Goal: Find specific page/section: Find specific page/section

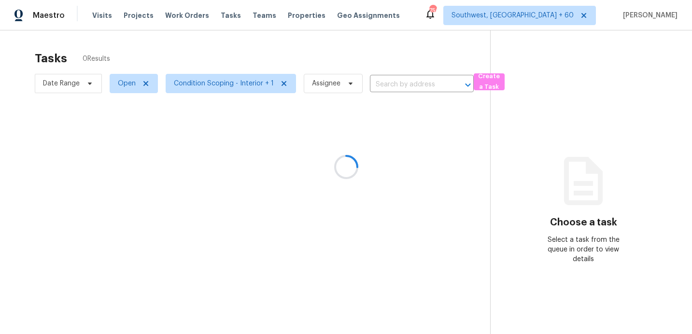
click at [79, 85] on div at bounding box center [346, 167] width 692 height 334
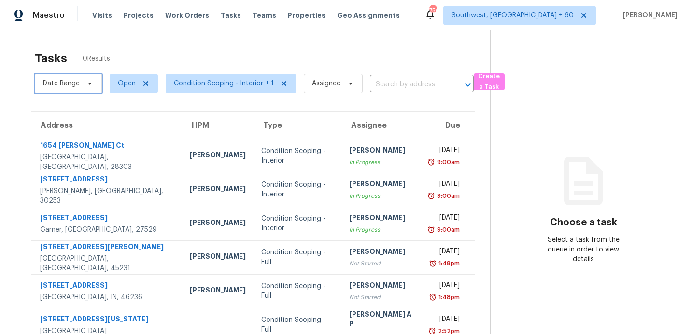
click at [78, 85] on span "Date Range" at bounding box center [61, 84] width 37 height 10
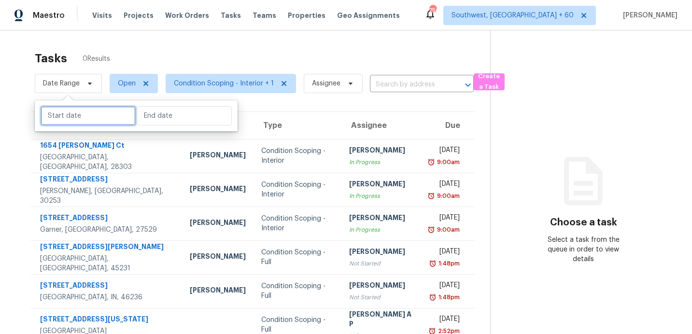
click at [84, 113] on input "text" at bounding box center [88, 115] width 95 height 19
select select "9"
select select "2025"
select select "10"
select select "2025"
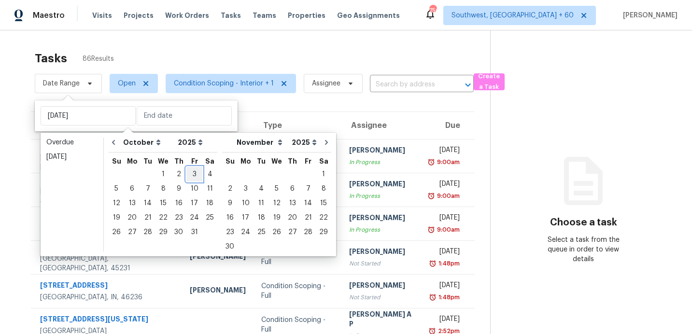
click at [189, 176] on div "3" at bounding box center [194, 174] width 16 height 14
type input "[DATE]"
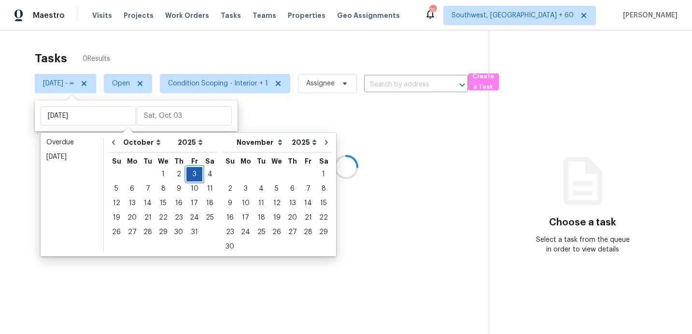
click at [189, 176] on div "3" at bounding box center [194, 174] width 16 height 14
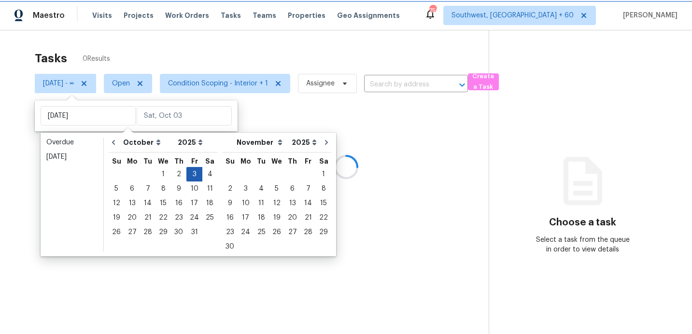
type input "[DATE]"
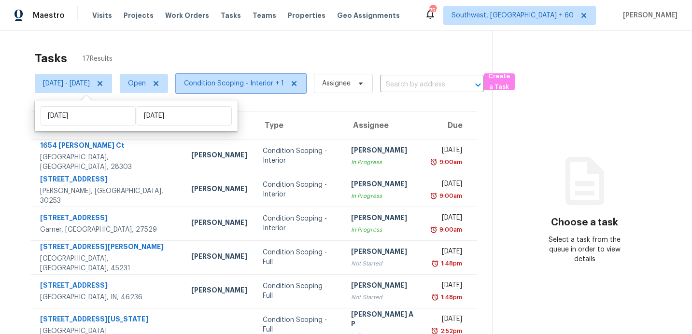
click at [266, 87] on span "Condition Scoping - Interior + 1" at bounding box center [234, 84] width 100 height 10
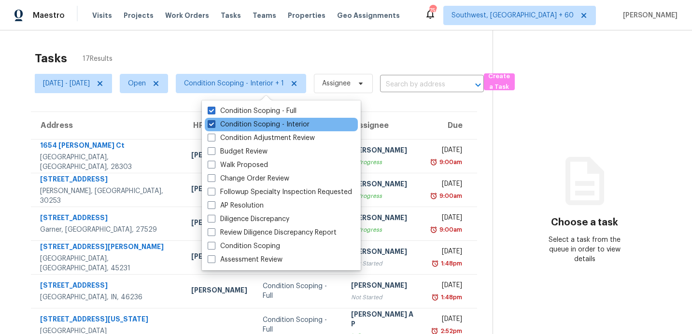
click at [253, 124] on label "Condition Scoping - Interior" at bounding box center [259, 125] width 102 height 10
click at [214, 124] on input "Condition Scoping - Interior" at bounding box center [211, 123] width 6 height 6
checkbox input "false"
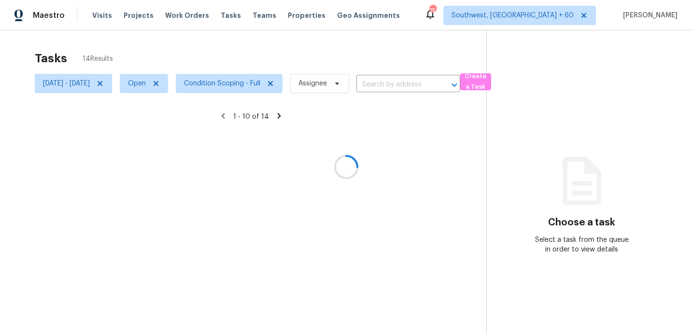
click at [299, 53] on div at bounding box center [346, 167] width 692 height 334
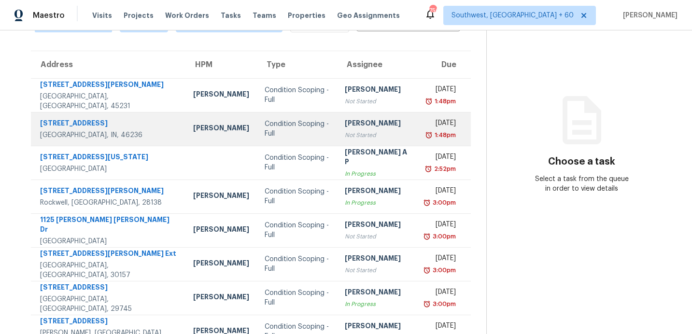
scroll to position [45, 0]
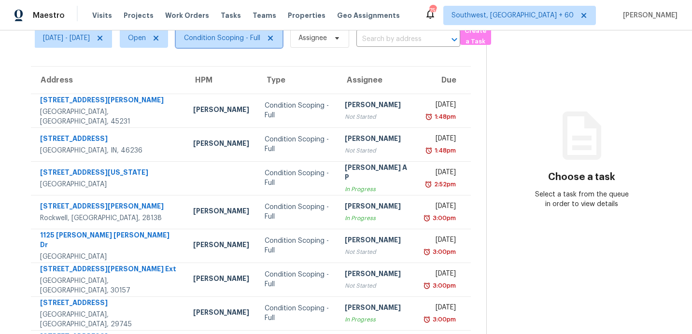
click at [246, 45] on span "Condition Scoping - Full" at bounding box center [229, 37] width 107 height 19
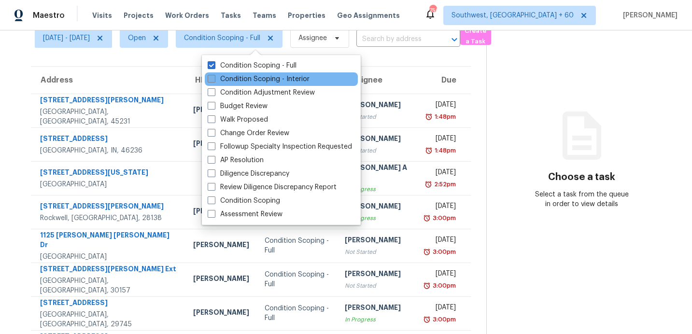
click at [240, 78] on label "Condition Scoping - Interior" at bounding box center [259, 79] width 102 height 10
click at [214, 78] on input "Condition Scoping - Interior" at bounding box center [211, 77] width 6 height 6
checkbox input "true"
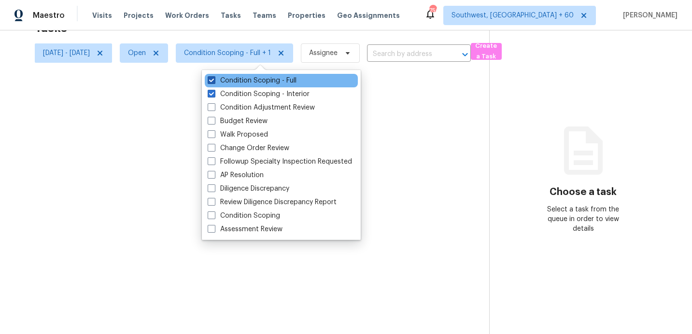
click at [240, 78] on label "Condition Scoping - Full" at bounding box center [252, 81] width 89 height 10
click at [214, 78] on input "Condition Scoping - Full" at bounding box center [211, 79] width 6 height 6
checkbox input "false"
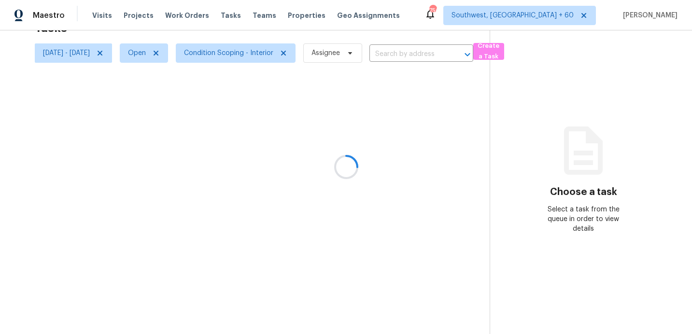
click at [248, 41] on div at bounding box center [346, 167] width 692 height 334
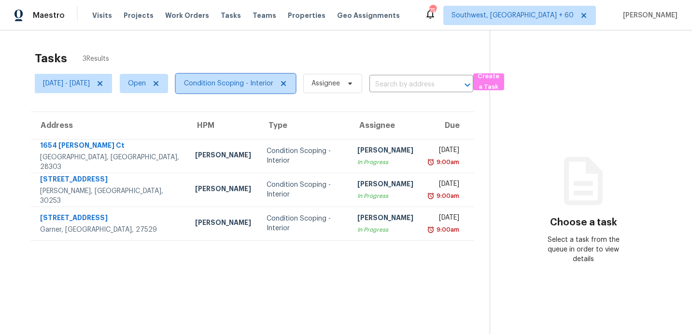
click at [241, 83] on span "Condition Scoping - Interior" at bounding box center [228, 84] width 89 height 10
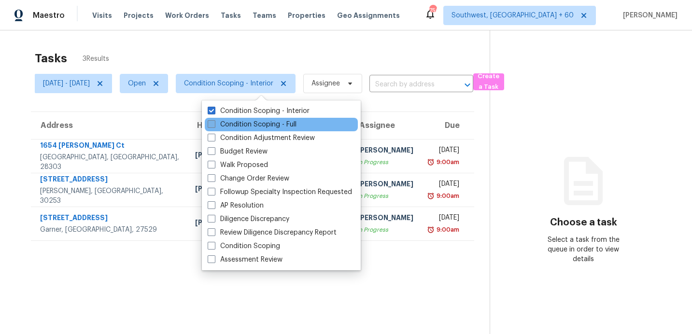
click at [240, 122] on label "Condition Scoping - Full" at bounding box center [252, 125] width 89 height 10
click at [214, 122] on input "Condition Scoping - Full" at bounding box center [211, 123] width 6 height 6
checkbox input "true"
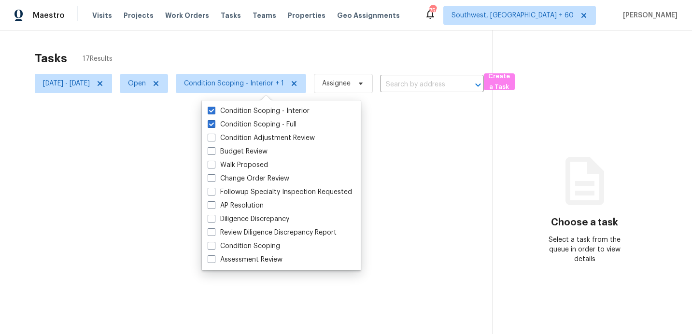
click at [217, 81] on div at bounding box center [346, 167] width 692 height 334
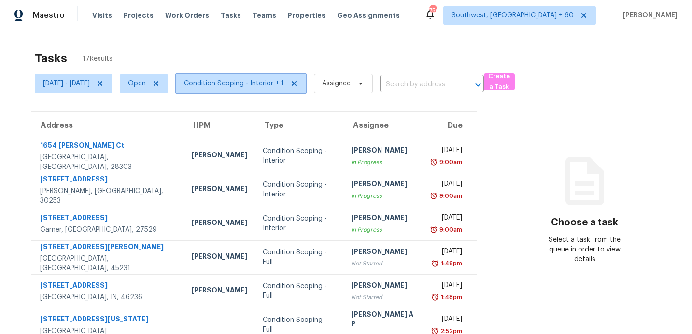
click at [217, 81] on span "Condition Scoping - Interior + 1" at bounding box center [234, 84] width 100 height 10
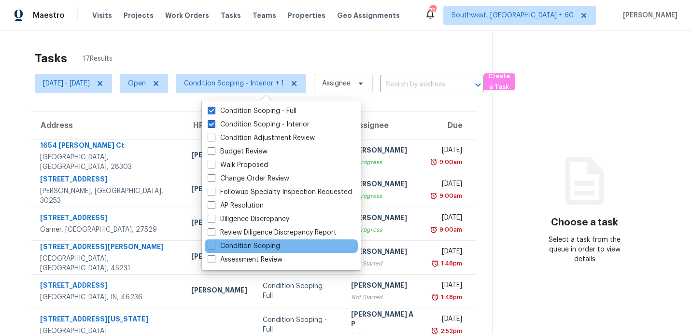
click at [235, 241] on div "Condition Scoping" at bounding box center [281, 246] width 153 height 14
click at [232, 244] on label "Condition Scoping" at bounding box center [244, 246] width 72 height 10
click at [214, 244] on input "Condition Scoping" at bounding box center [211, 244] width 6 height 6
checkbox input "true"
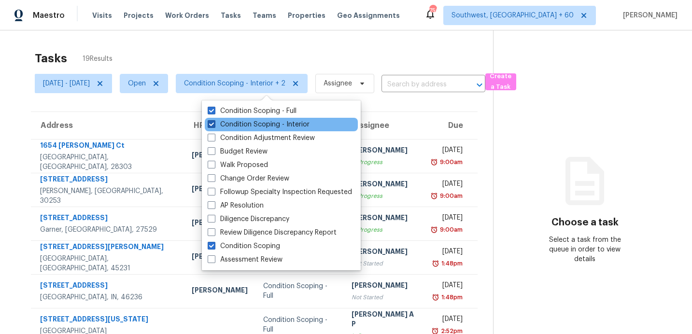
click at [231, 124] on label "Condition Scoping - Interior" at bounding box center [259, 125] width 102 height 10
click at [214, 124] on input "Condition Scoping - Interior" at bounding box center [211, 123] width 6 height 6
checkbox input "false"
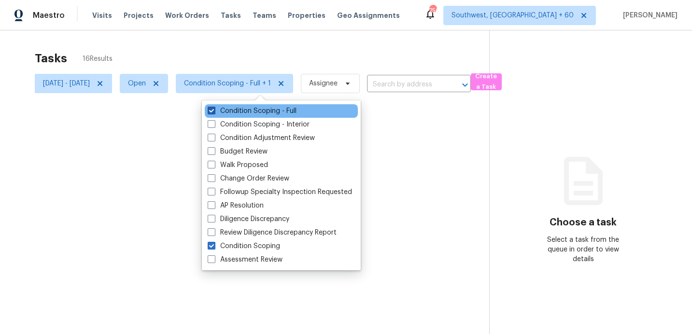
click at [235, 112] on label "Condition Scoping - Full" at bounding box center [252, 111] width 89 height 10
click at [214, 112] on input "Condition Scoping - Full" at bounding box center [211, 109] width 6 height 6
checkbox input "false"
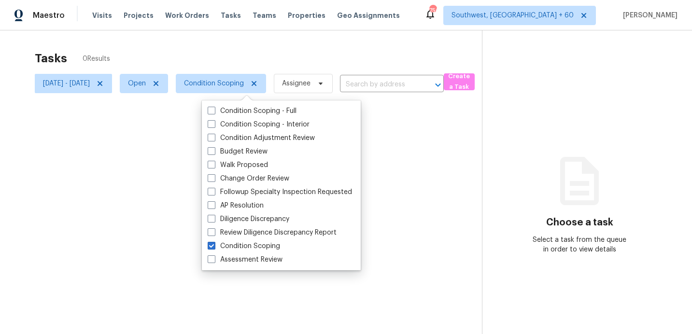
click at [251, 64] on div at bounding box center [346, 167] width 692 height 334
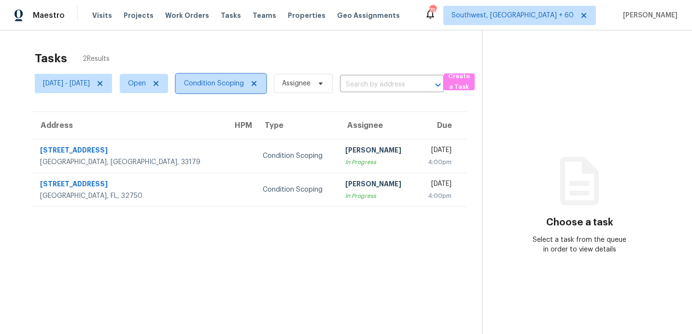
click at [244, 81] on span "Condition Scoping" at bounding box center [214, 84] width 60 height 10
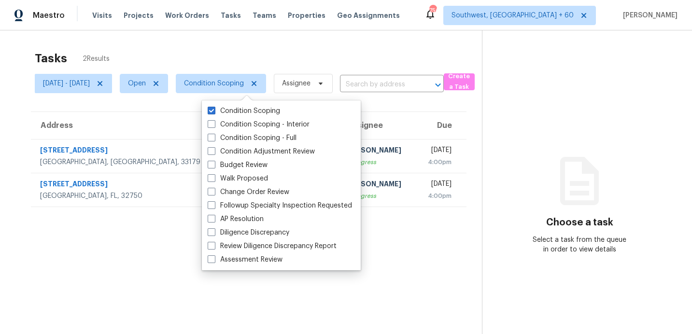
click at [256, 65] on div "Tasks 2 Results" at bounding box center [258, 58] width 447 height 25
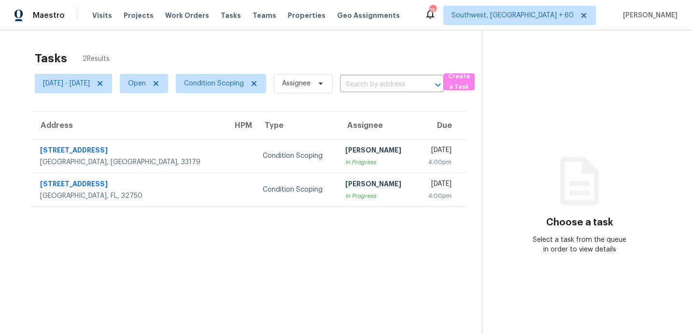
click at [77, 70] on div "Tasks 2 Results" at bounding box center [258, 58] width 447 height 25
click at [79, 81] on span "[DATE] - [DATE]" at bounding box center [66, 84] width 47 height 10
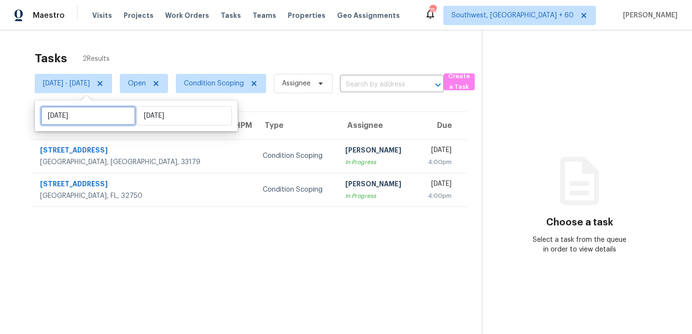
click at [95, 120] on input "[DATE]" at bounding box center [88, 115] width 95 height 19
select select "9"
select select "2025"
select select "10"
select select "2025"
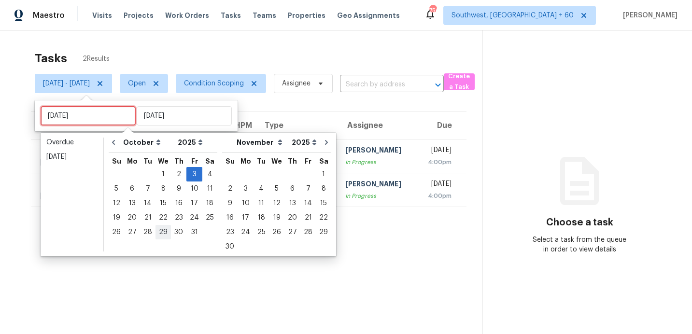
type input "[DATE]"
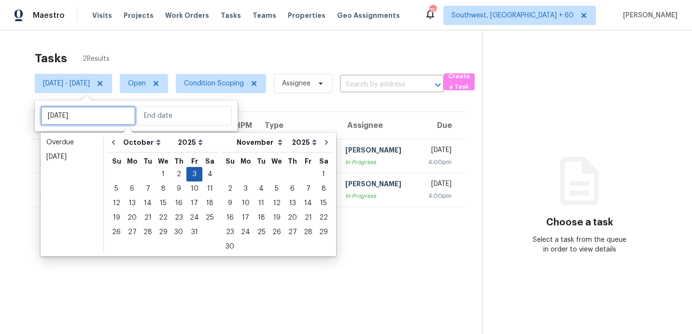
type input "[DATE]"
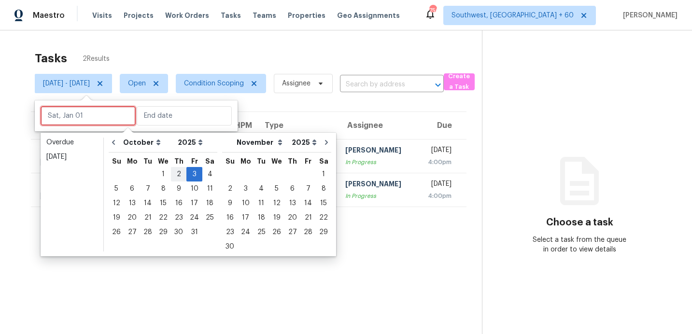
type input "[DATE]"
click at [202, 174] on div "4" at bounding box center [209, 174] width 15 height 14
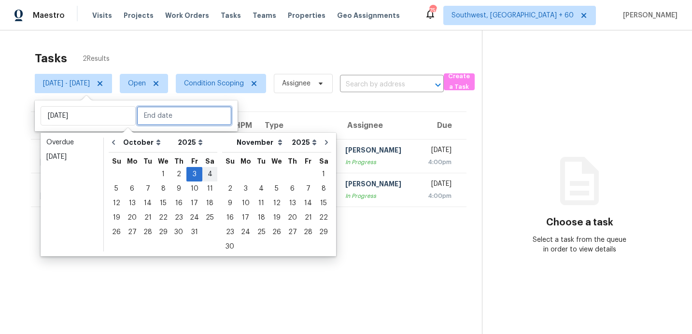
type input "[DATE]"
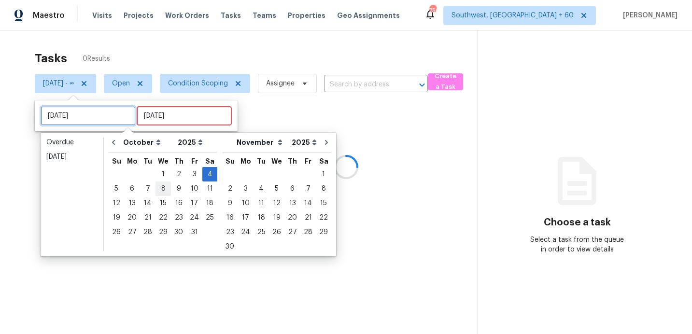
type input "[DATE]"
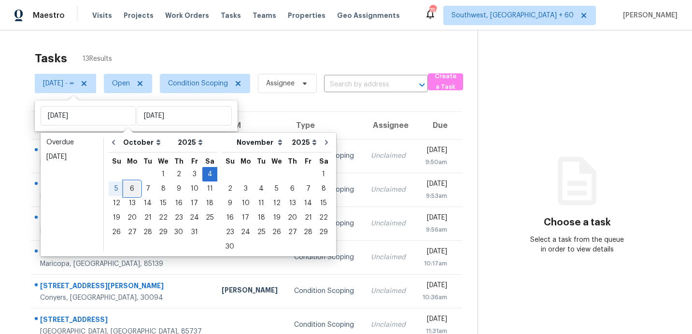
click at [127, 185] on div "6" at bounding box center [132, 189] width 16 height 14
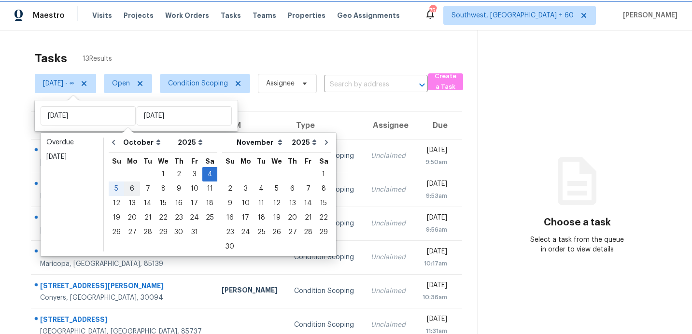
type input "[DATE]"
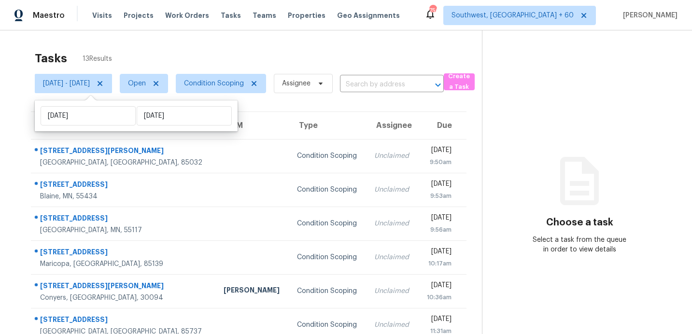
click at [252, 56] on div "Tasks 13 Results" at bounding box center [258, 58] width 447 height 25
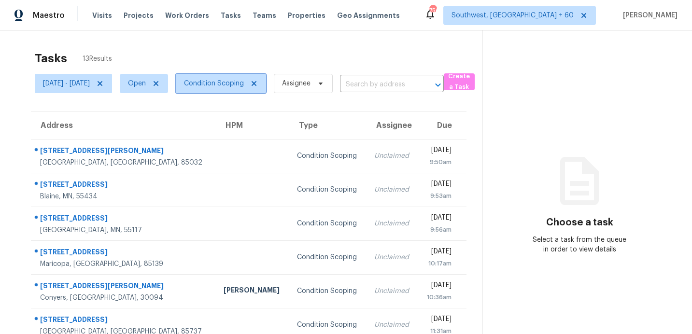
click at [244, 83] on span "Condition Scoping" at bounding box center [214, 84] width 60 height 10
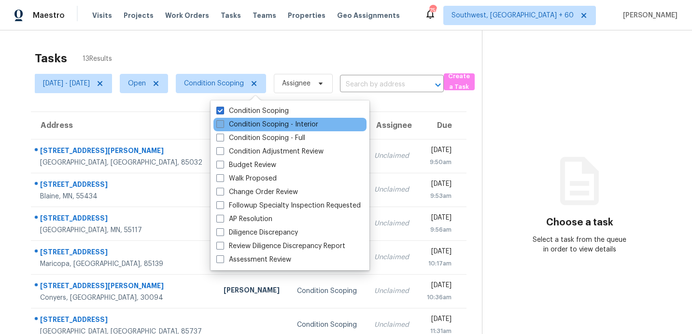
click at [243, 124] on label "Condition Scoping - Interior" at bounding box center [267, 125] width 102 height 10
click at [222, 124] on input "Condition Scoping - Interior" at bounding box center [219, 123] width 6 height 6
checkbox input "true"
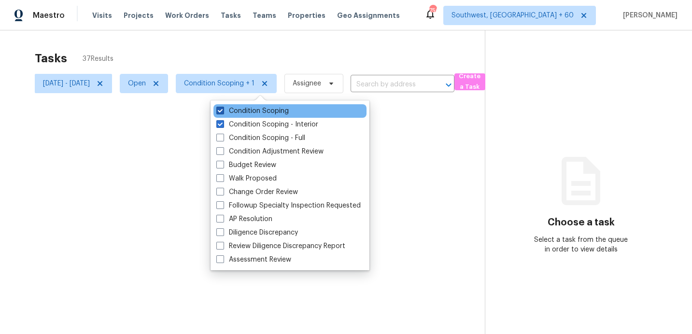
click at [248, 109] on label "Condition Scoping" at bounding box center [252, 111] width 72 height 10
click at [222, 109] on input "Condition Scoping" at bounding box center [219, 109] width 6 height 6
checkbox input "false"
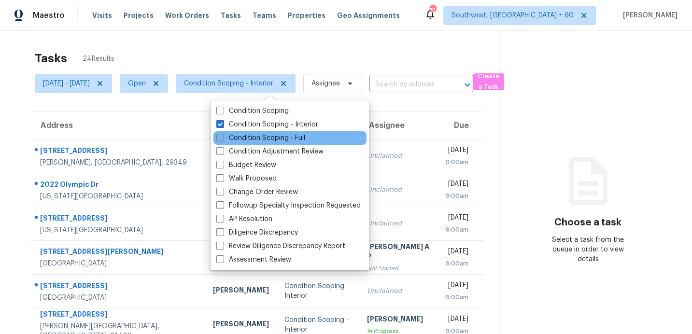
click at [244, 134] on label "Condition Scoping - Full" at bounding box center [260, 138] width 89 height 10
click at [222, 134] on input "Condition Scoping - Full" at bounding box center [219, 136] width 6 height 6
checkbox input "true"
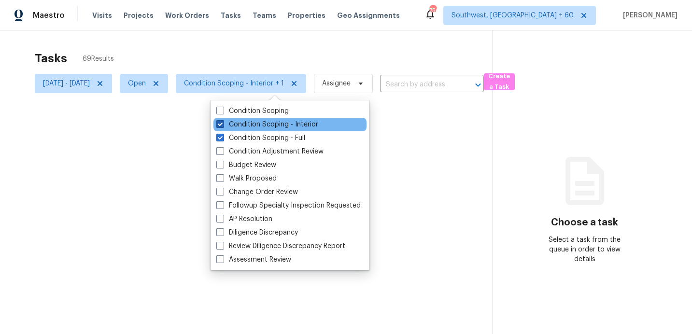
click at [248, 127] on label "Condition Scoping - Interior" at bounding box center [267, 125] width 102 height 10
click at [222, 126] on input "Condition Scoping - Interior" at bounding box center [219, 123] width 6 height 6
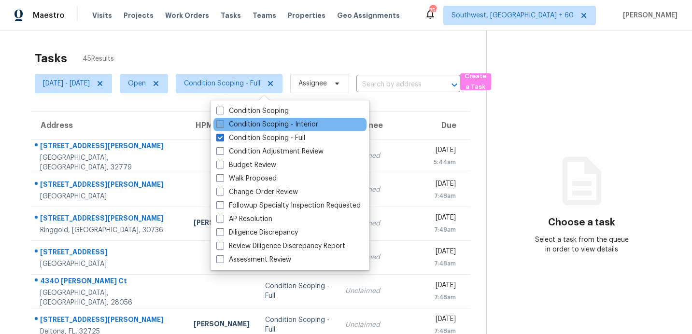
click at [248, 127] on label "Condition Scoping - Interior" at bounding box center [267, 125] width 102 height 10
click at [222, 126] on input "Condition Scoping - Interior" at bounding box center [219, 123] width 6 height 6
checkbox input "true"
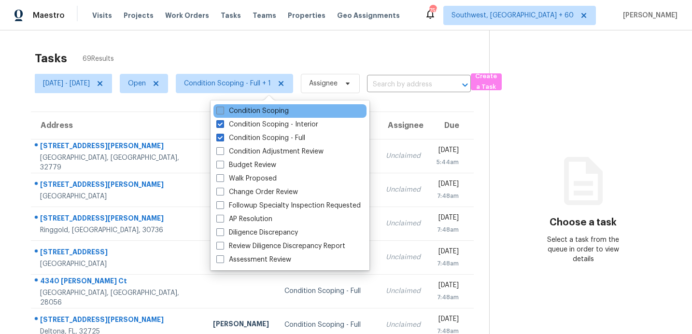
click at [252, 110] on label "Condition Scoping" at bounding box center [252, 111] width 72 height 10
click at [222, 110] on input "Condition Scoping" at bounding box center [219, 109] width 6 height 6
click at [243, 109] on label "Condition Scoping" at bounding box center [252, 111] width 72 height 10
click at [222, 109] on input "Condition Scoping" at bounding box center [219, 109] width 6 height 6
click at [243, 109] on label "Condition Scoping" at bounding box center [252, 111] width 72 height 10
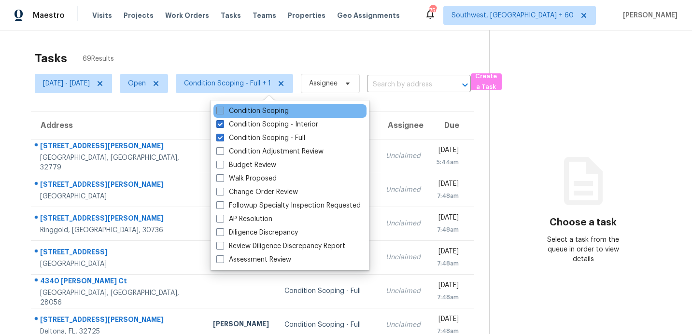
click at [222, 109] on input "Condition Scoping" at bounding box center [219, 109] width 6 height 6
checkbox input "true"
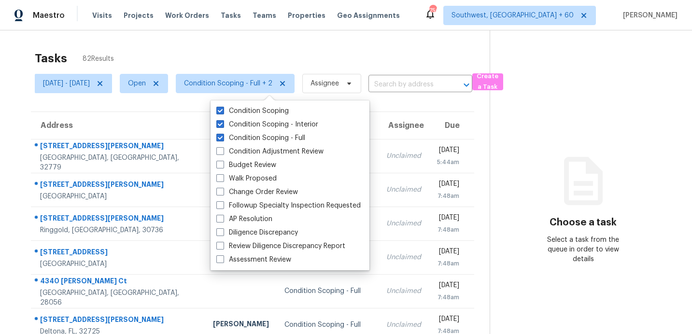
click at [273, 51] on div "Tasks 82 Results" at bounding box center [262, 58] width 455 height 25
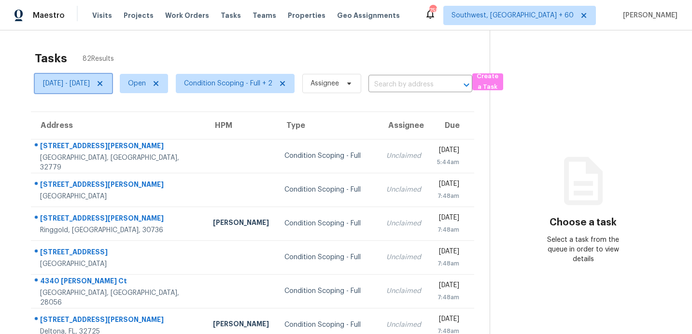
click at [90, 81] on span "[DATE] - [DATE]" at bounding box center [66, 84] width 47 height 10
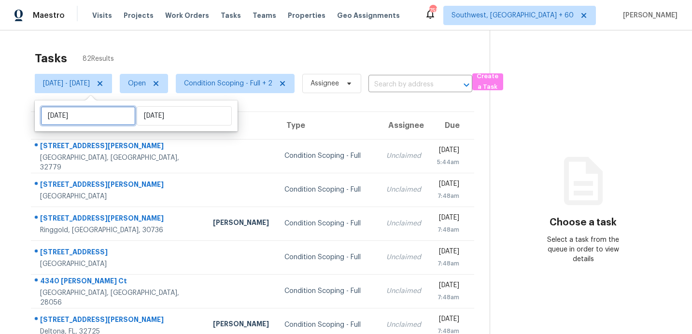
click at [100, 112] on input "[DATE]" at bounding box center [88, 115] width 95 height 19
select select "9"
select select "2025"
select select "10"
select select "2025"
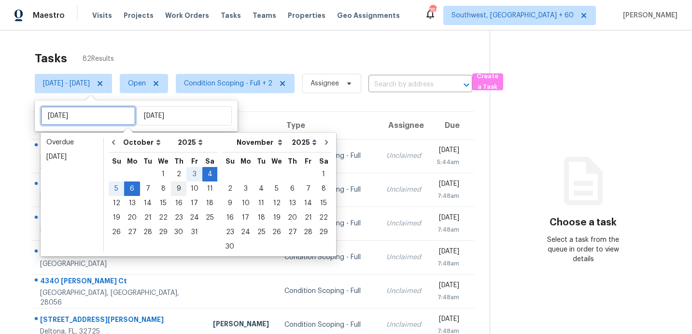
type input "[DATE]"
click at [190, 172] on div "3" at bounding box center [194, 174] width 16 height 14
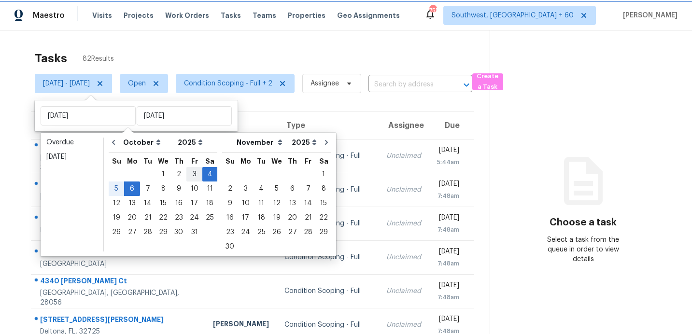
type input "[DATE]"
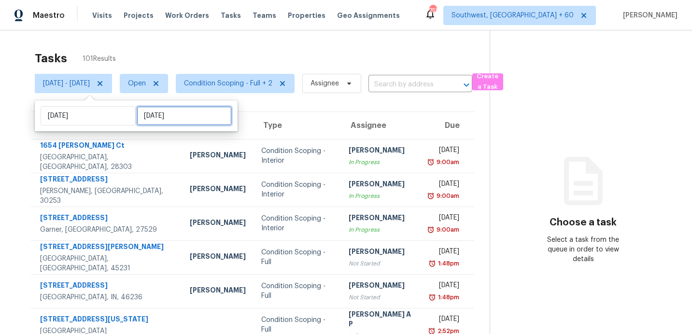
click at [171, 115] on input "[DATE]" at bounding box center [184, 115] width 95 height 19
select select "9"
select select "2025"
select select "10"
select select "2025"
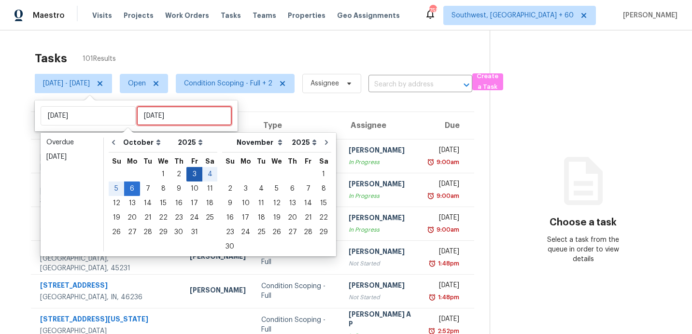
type input "[DATE]"
click at [187, 174] on div "3" at bounding box center [194, 174] width 16 height 14
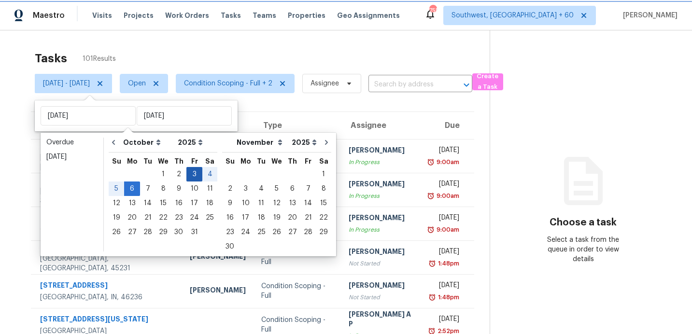
type input "[DATE]"
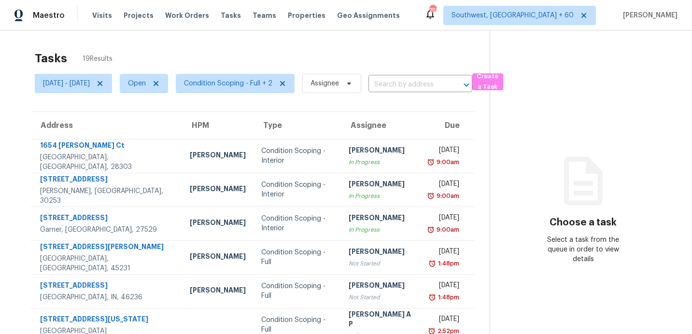
click at [248, 54] on div "Tasks 19 Results" at bounding box center [262, 58] width 455 height 25
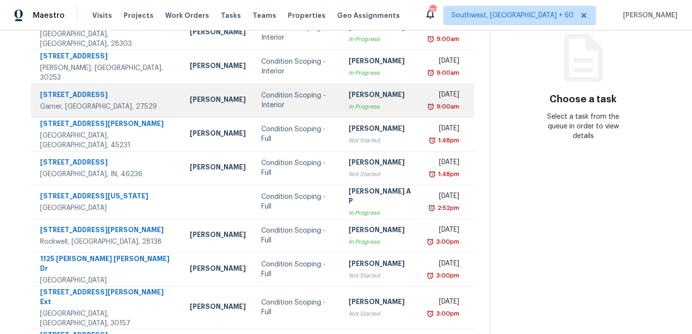
scroll to position [168, 0]
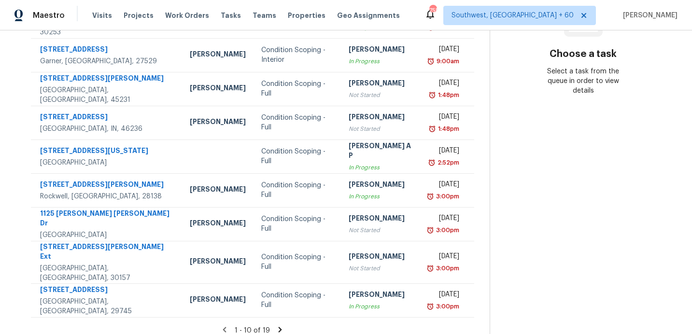
click at [280, 325] on icon at bounding box center [280, 329] width 9 height 9
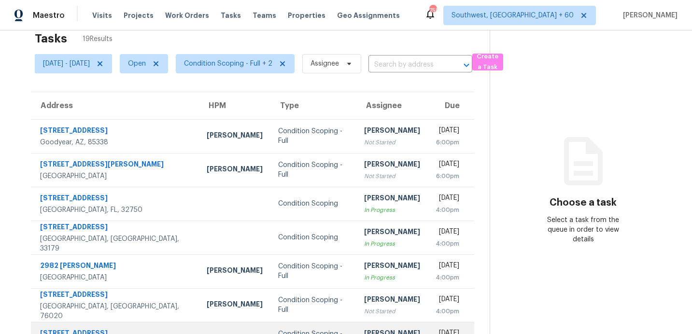
scroll to position [19, 0]
